Goal: Check status: Check status

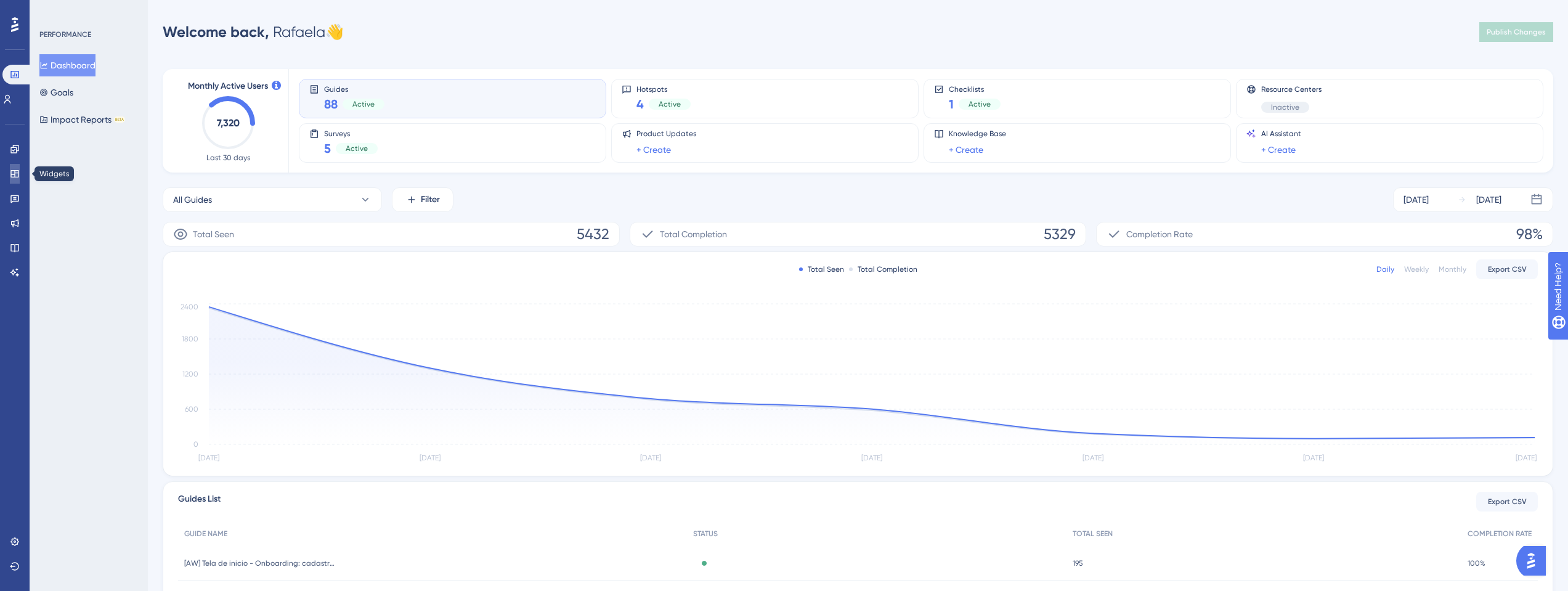
click at [16, 169] on icon at bounding box center [15, 173] width 10 height 10
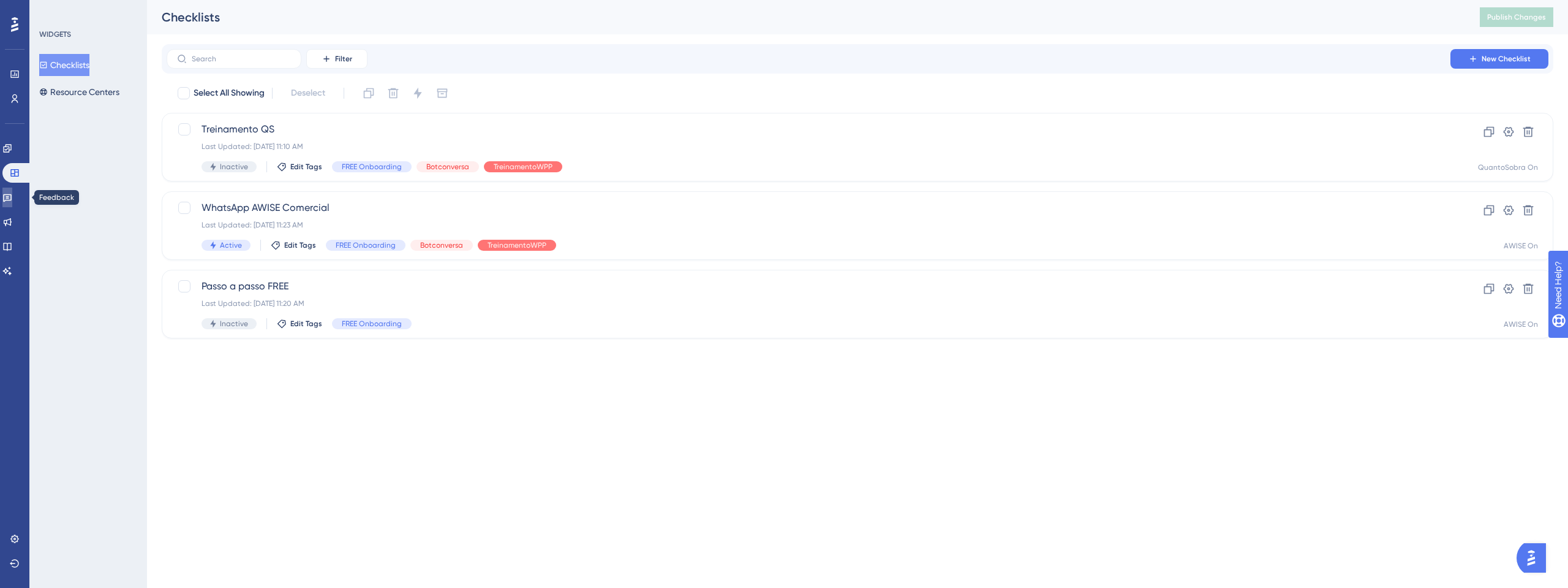
click at [12, 190] on link at bounding box center [7, 197] width 10 height 19
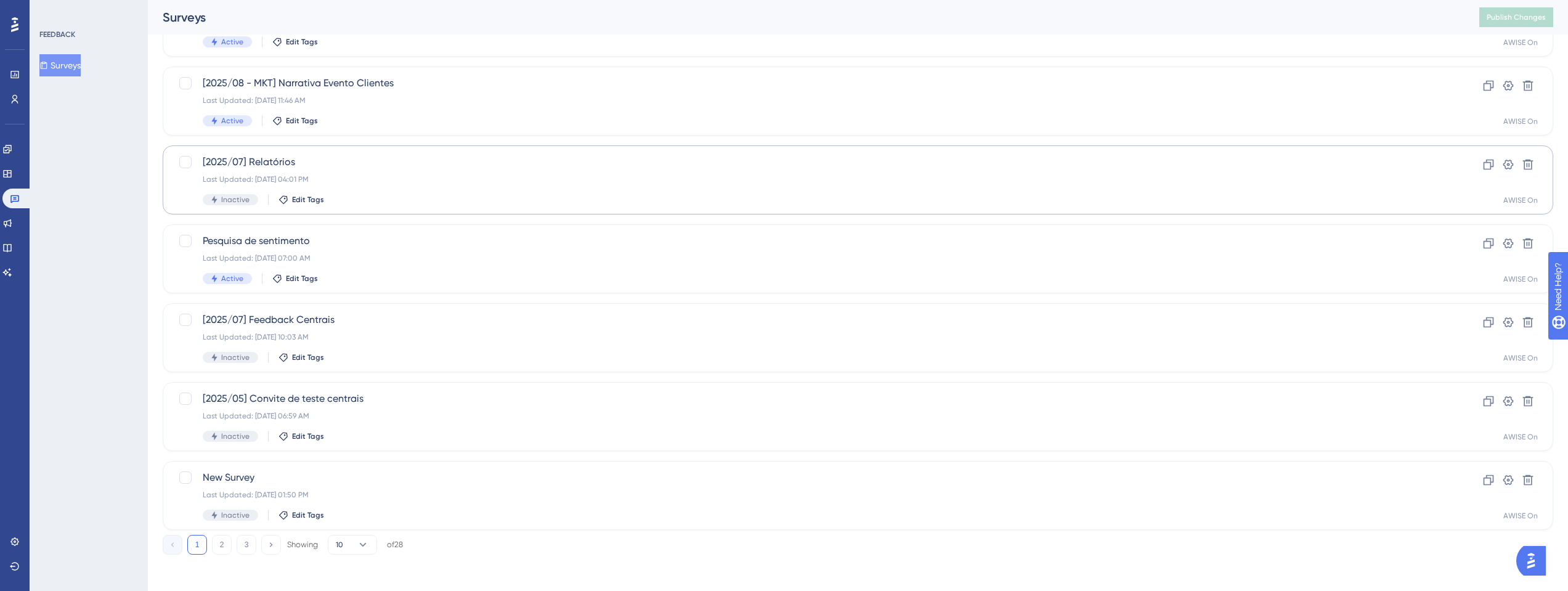
scroll to position [365, 0]
click at [287, 320] on span "[2025/07] Feedback Centrais" at bounding box center [809, 316] width 1212 height 15
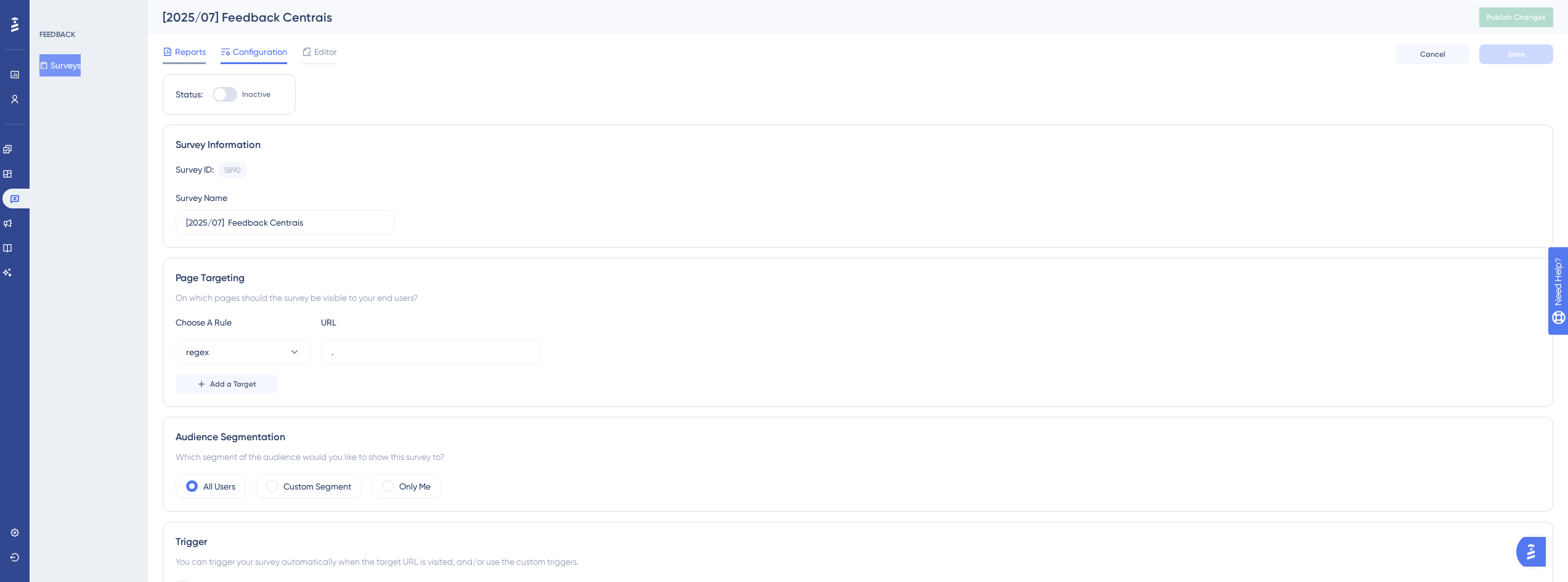
click at [173, 56] on div "Reports" at bounding box center [184, 51] width 43 height 15
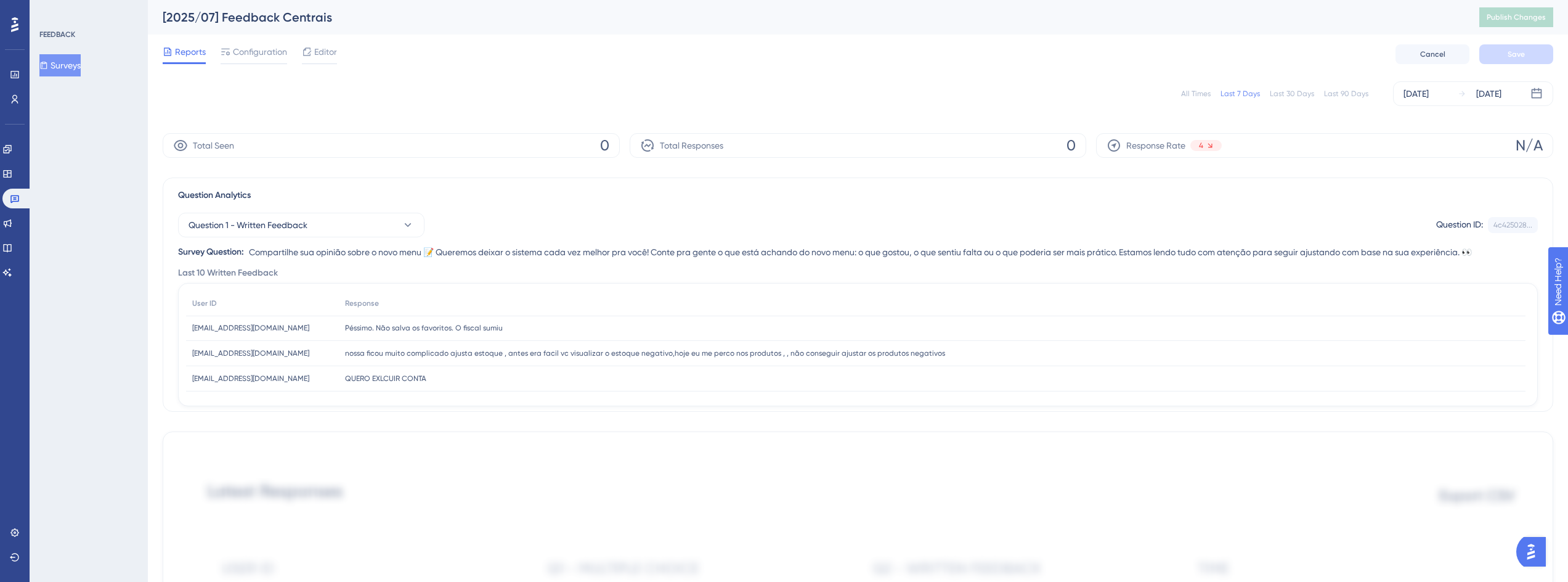
click at [1199, 94] on div "All Times" at bounding box center [1196, 93] width 30 height 10
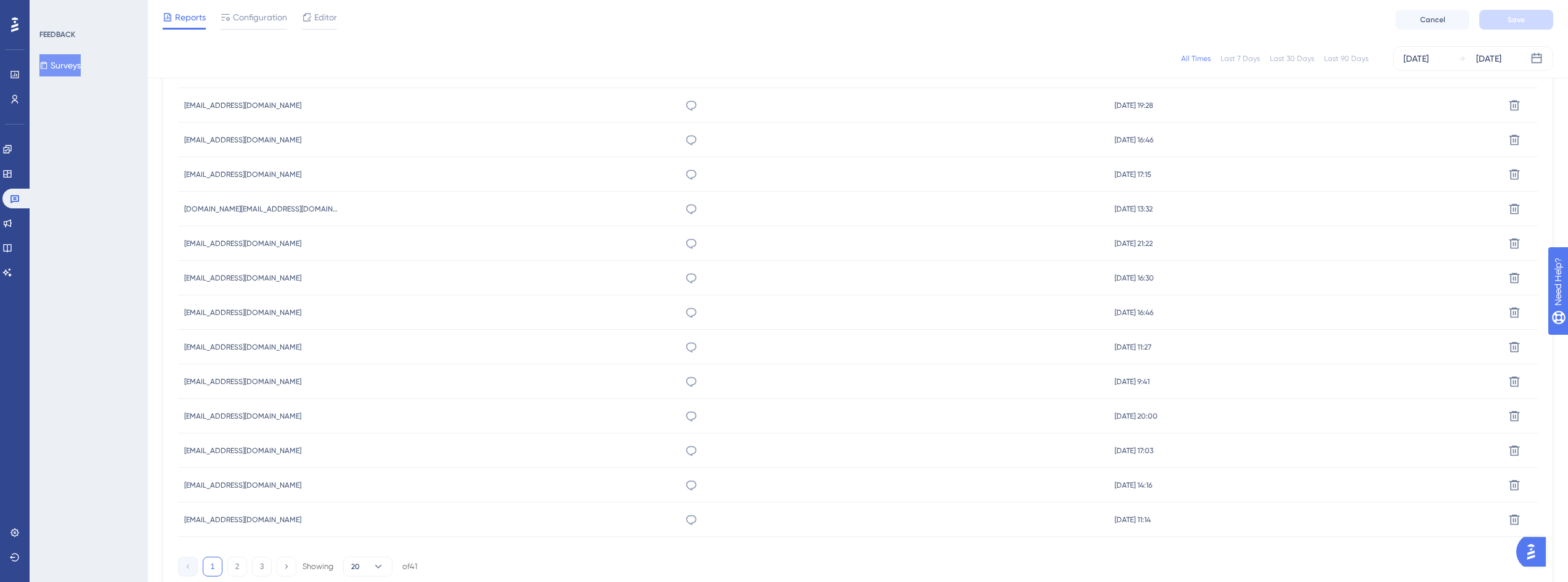
scroll to position [726, 0]
click at [290, 491] on button at bounding box center [286, 492] width 19 height 19
